Goal: Information Seeking & Learning: Understand process/instructions

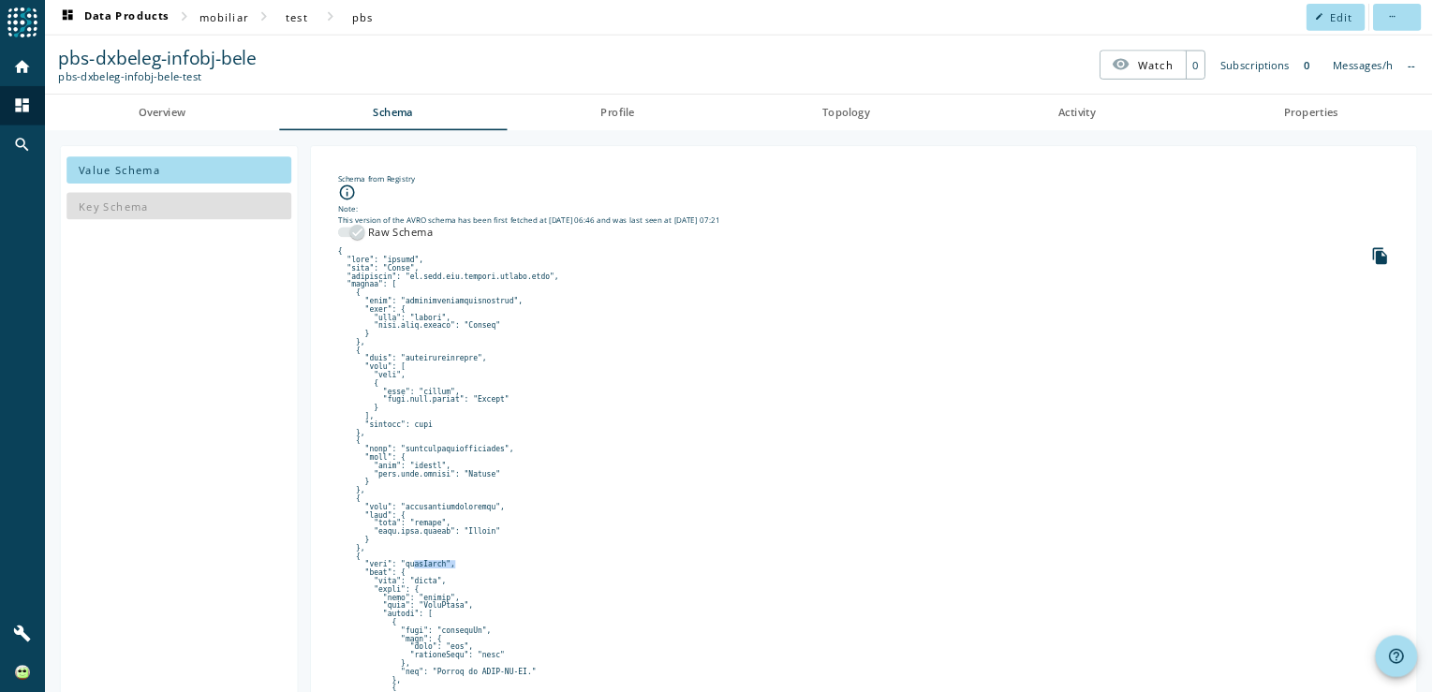
scroll to position [429, 0]
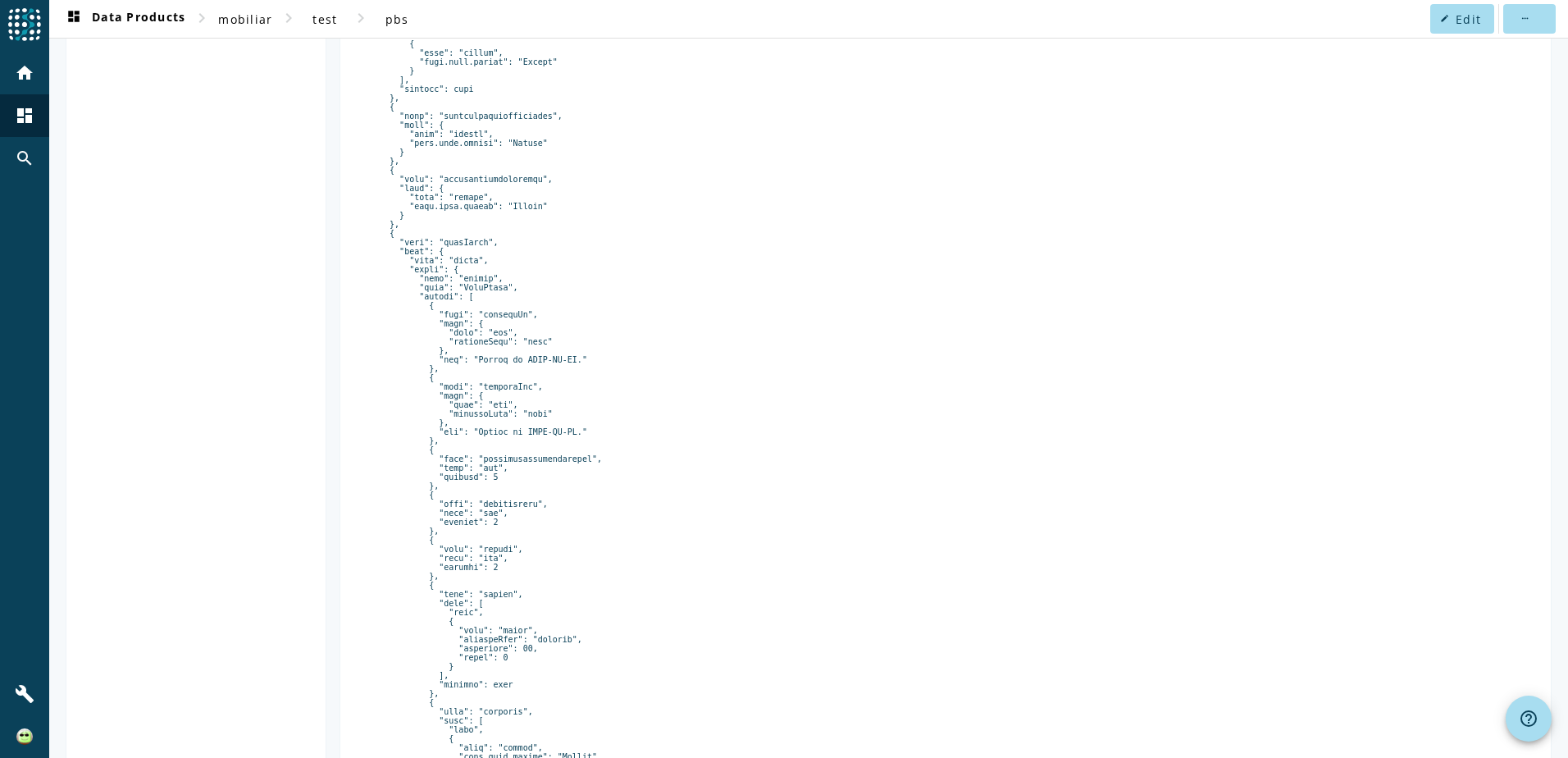
click at [475, 326] on pre at bounding box center [945, 572] width 1151 height 1353
drag, startPoint x: 475, startPoint y: 326, endPoint x: 638, endPoint y: 342, distance: 163.8
click at [638, 342] on pre at bounding box center [945, 572] width 1151 height 1353
click at [467, 312] on pre at bounding box center [945, 572] width 1151 height 1353
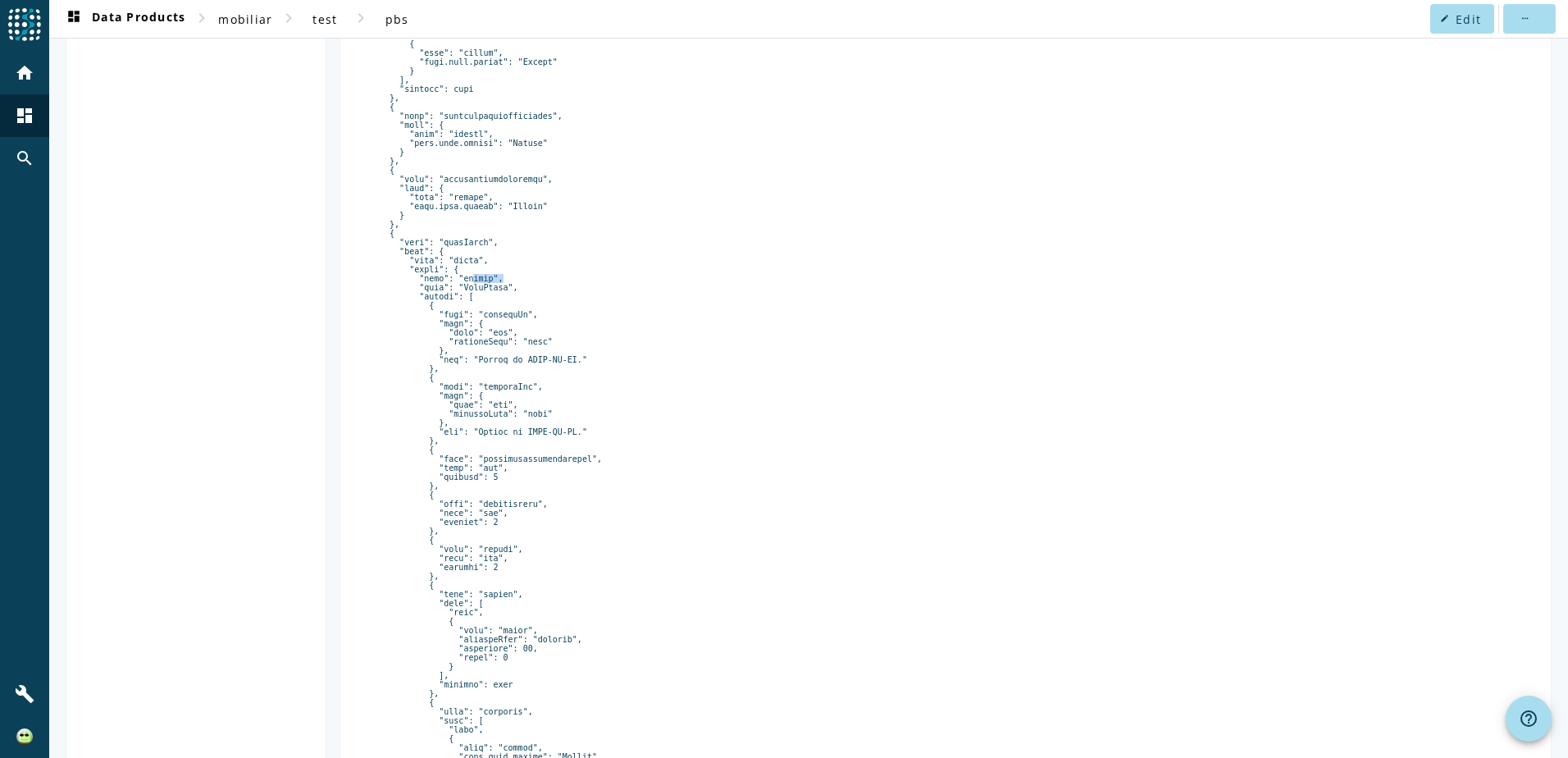
click at [467, 312] on pre at bounding box center [945, 572] width 1151 height 1353
drag, startPoint x: 467, startPoint y: 312, endPoint x: 456, endPoint y: 323, distance: 15.6
click at [456, 323] on pre at bounding box center [945, 572] width 1151 height 1353
drag, startPoint x: 948, startPoint y: 388, endPoint x: 1332, endPoint y: 148, distance: 452.8
click at [1332, 148] on pre at bounding box center [945, 572] width 1151 height 1353
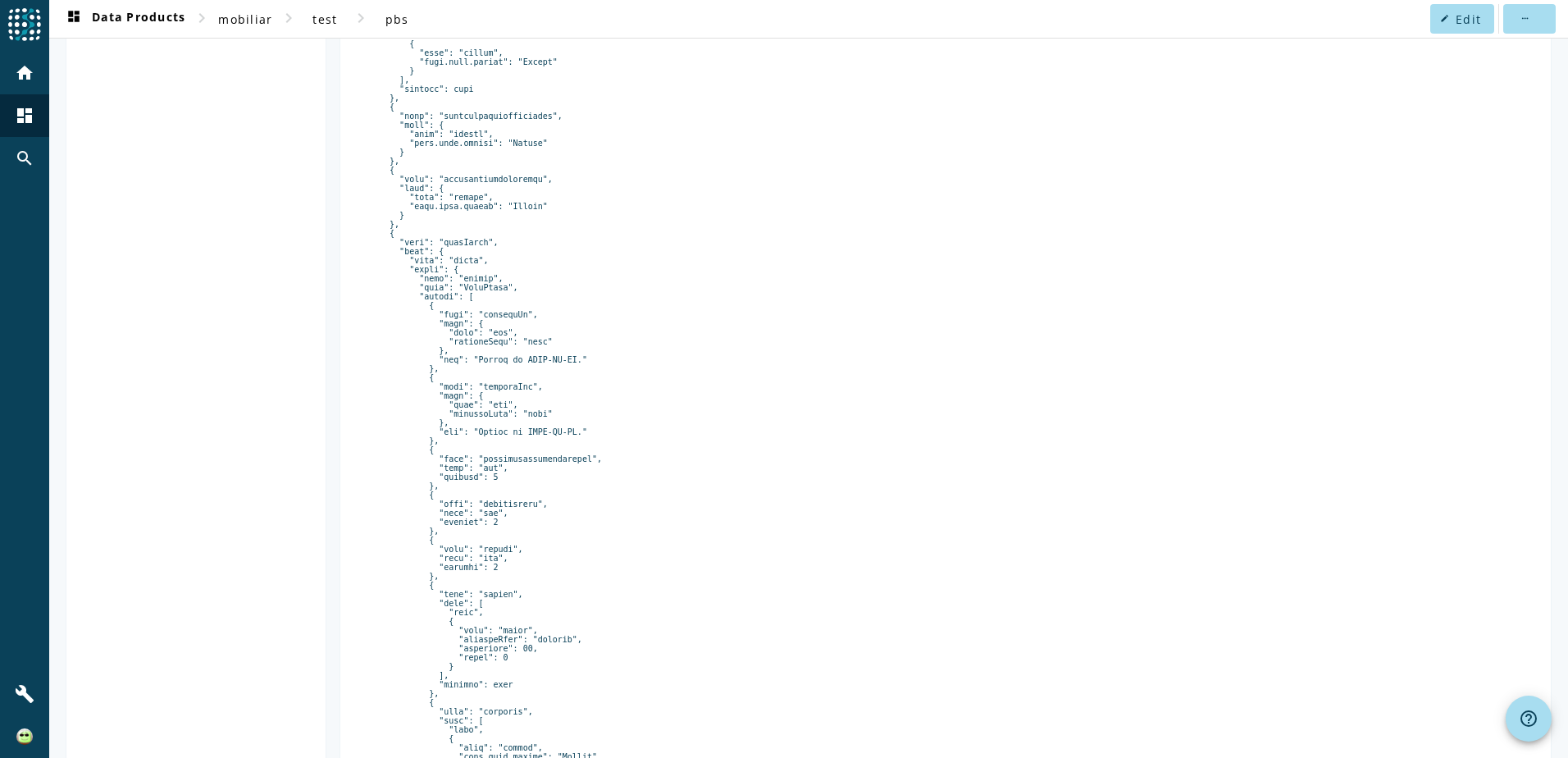
click at [1009, 123] on pre at bounding box center [945, 572] width 1151 height 1353
drag, startPoint x: 744, startPoint y: 507, endPoint x: 1497, endPoint y: 313, distance: 777.6
click at [1497, 313] on pre at bounding box center [945, 572] width 1151 height 1353
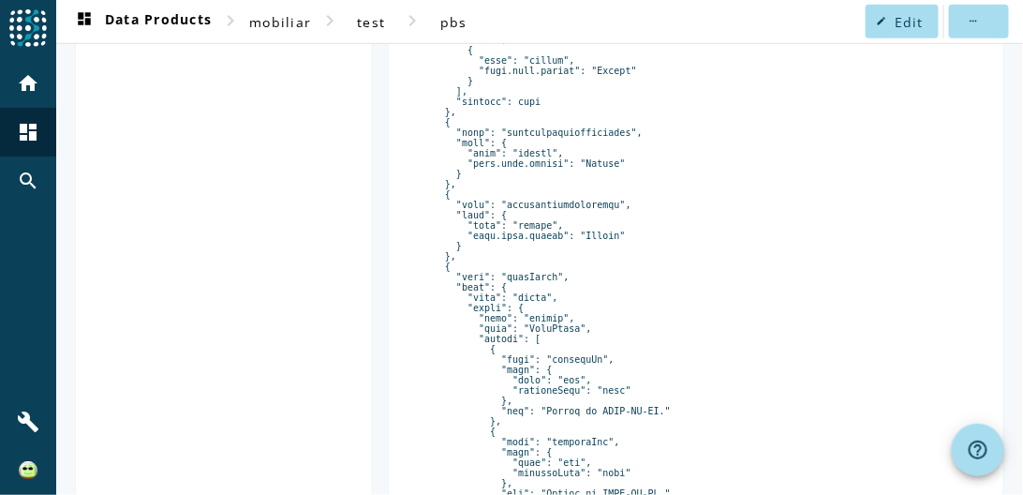
drag, startPoint x: 1617, startPoint y: 24, endPoint x: 571, endPoint y: 367, distance: 1100.1
drag, startPoint x: 499, startPoint y: 289, endPoint x: 545, endPoint y: 312, distance: 51.5
drag, startPoint x: 545, startPoint y: 312, endPoint x: 555, endPoint y: 349, distance: 38.9
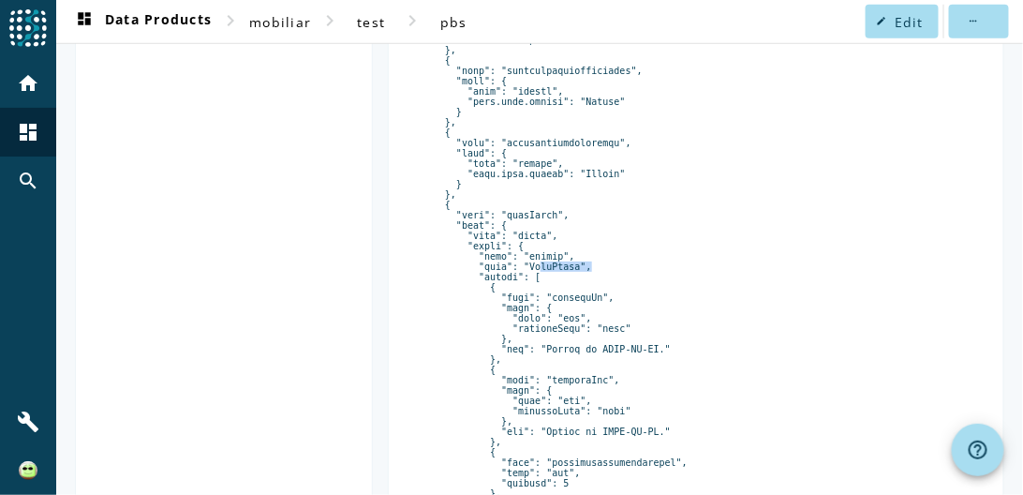
scroll to position [508, 0]
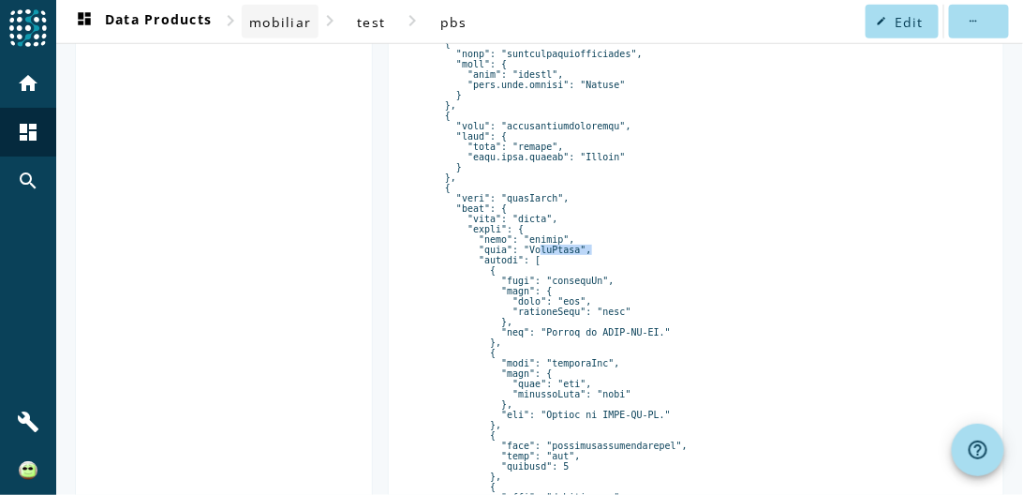
click at [285, 28] on span "mobiliar" at bounding box center [280, 22] width 62 height 18
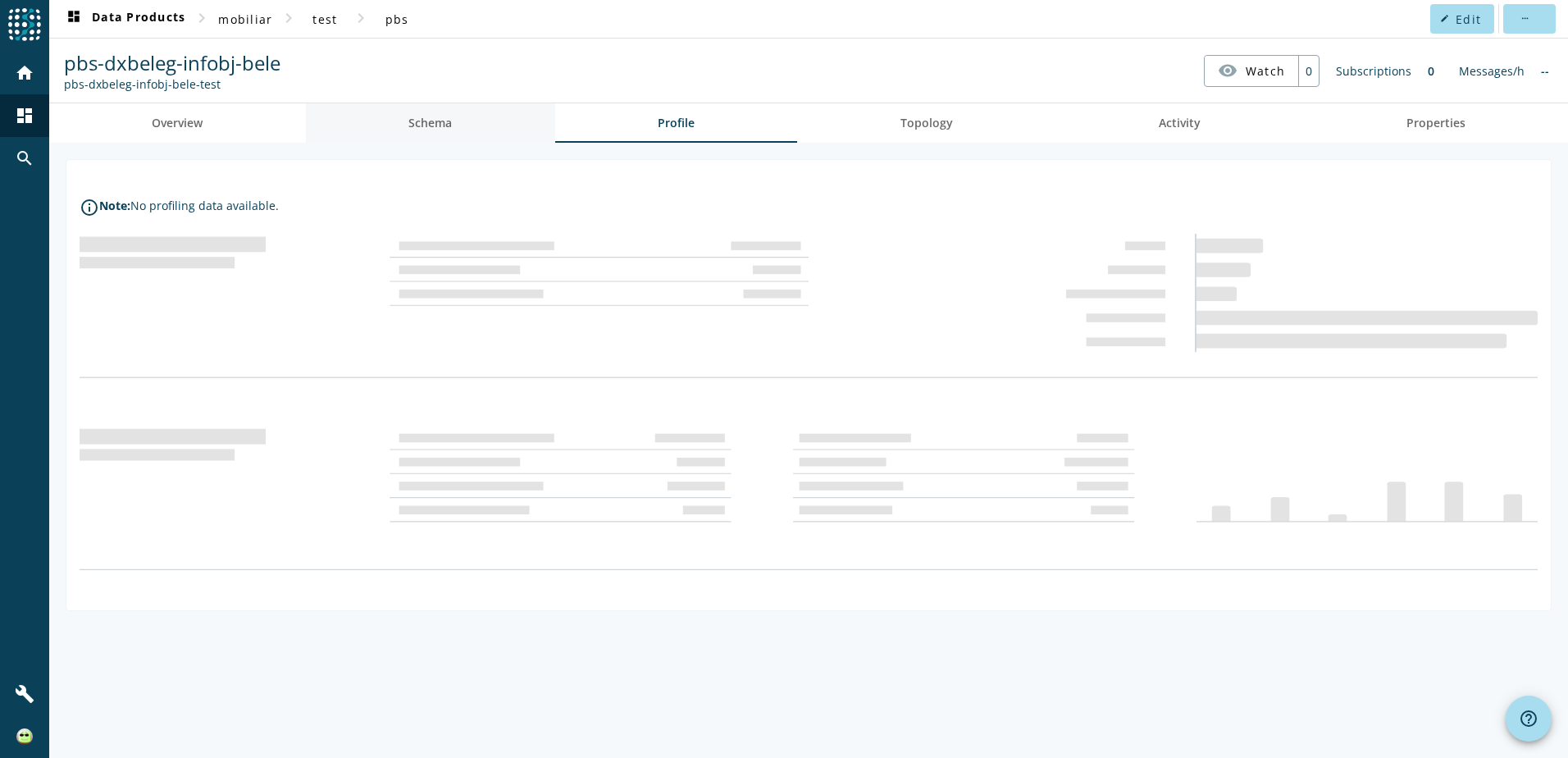
click at [439, 138] on span "Schema" at bounding box center [430, 123] width 44 height 39
